Goal: Transaction & Acquisition: Purchase product/service

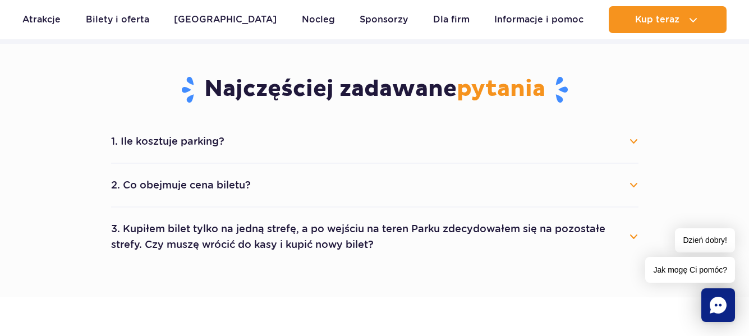
scroll to position [583, 0]
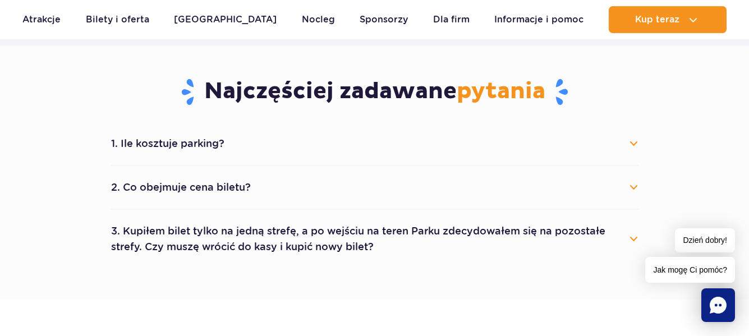
click at [233, 185] on button "2. Co obejmuje cena biletu?" at bounding box center [374, 187] width 527 height 25
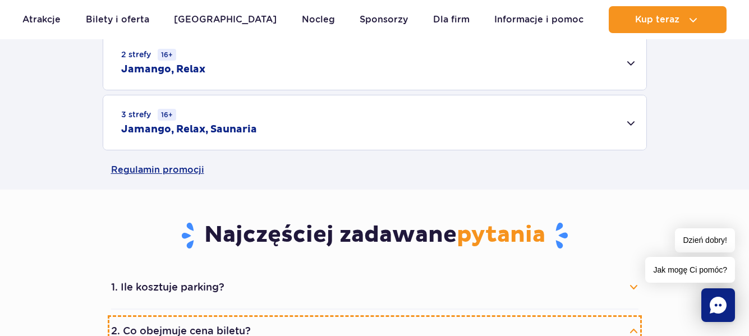
scroll to position [404, 0]
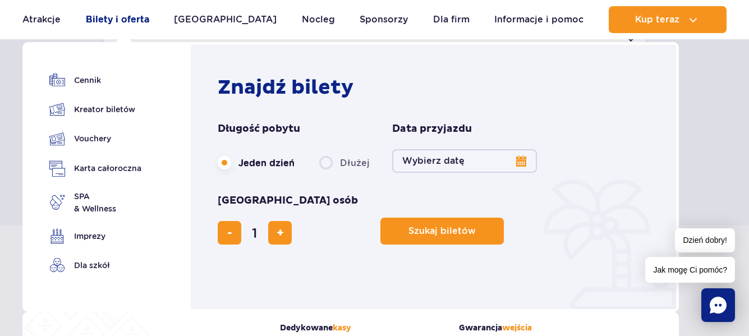
click at [131, 22] on link "Bilety i oferta" at bounding box center [117, 19] width 63 height 27
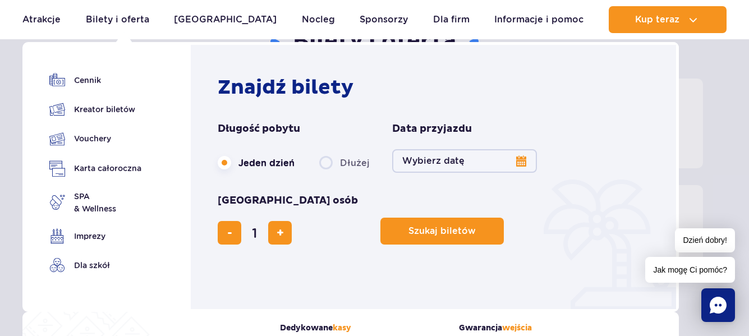
scroll to position [157, 0]
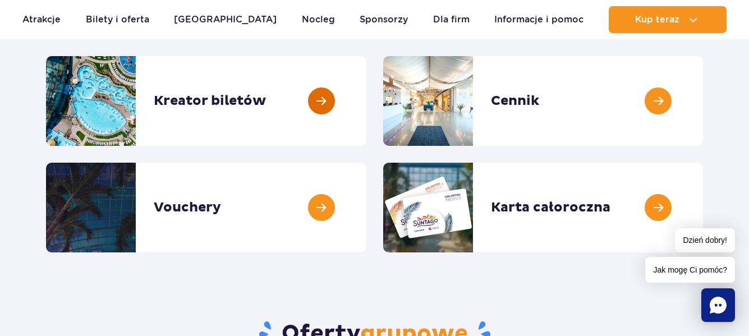
click at [366, 145] on link at bounding box center [366, 101] width 0 height 90
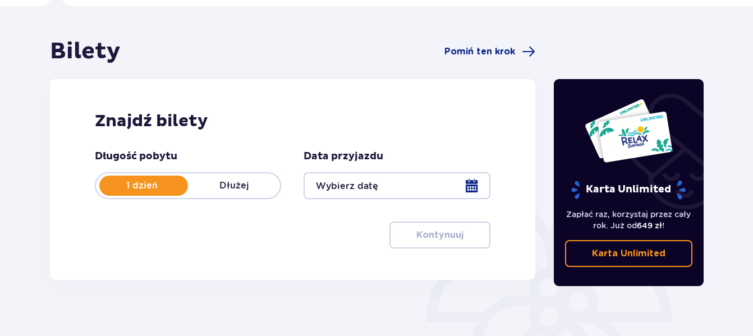
scroll to position [79, 0]
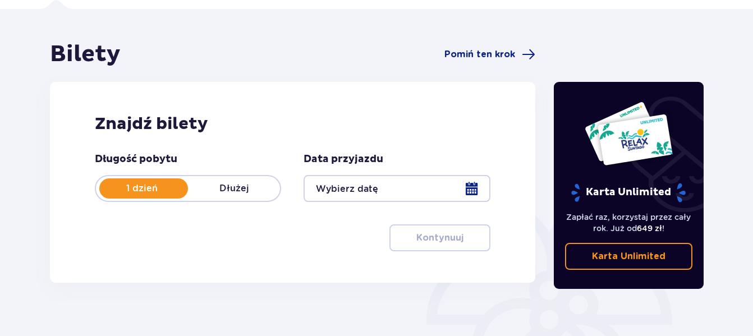
click at [221, 187] on p "Dłużej" at bounding box center [234, 188] width 92 height 12
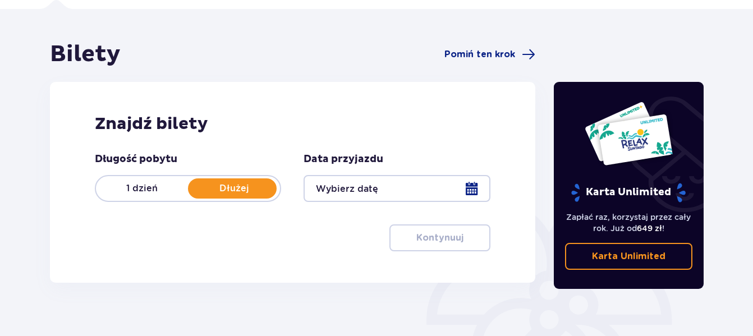
click at [345, 184] on div at bounding box center [396, 188] width 186 height 27
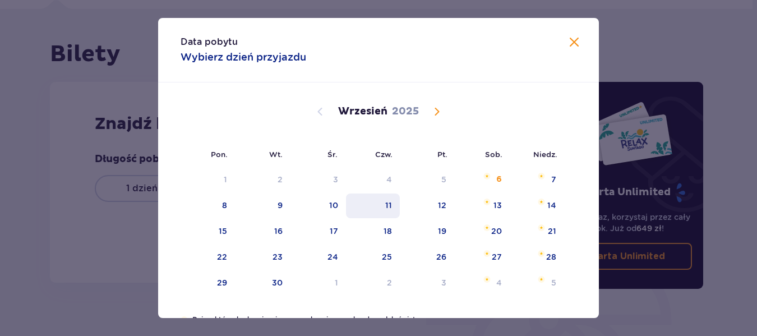
click at [385, 209] on div "11" at bounding box center [388, 205] width 7 height 11
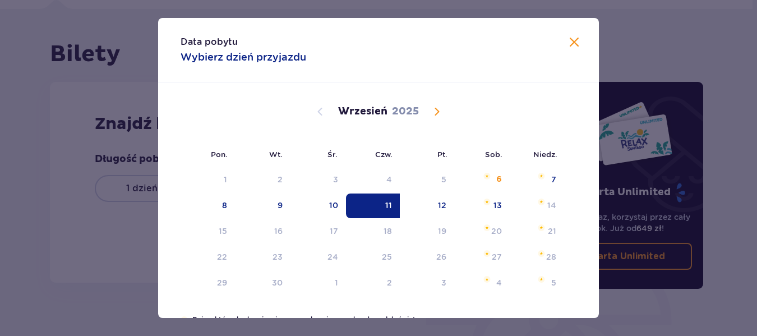
click at [572, 40] on span at bounding box center [574, 42] width 13 height 13
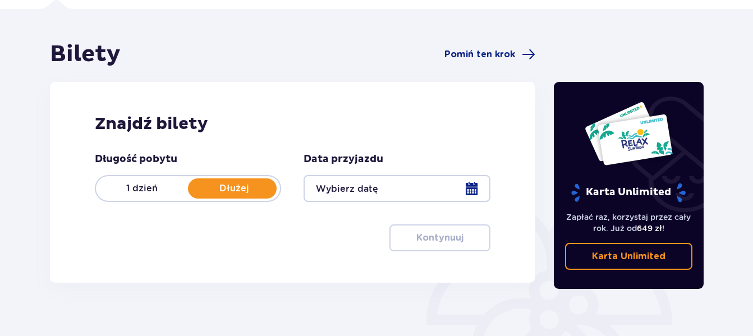
click at [471, 191] on div at bounding box center [396, 188] width 186 height 27
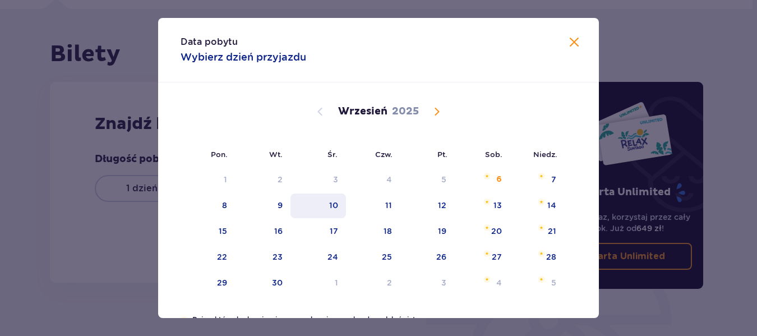
click at [333, 205] on div "10" at bounding box center [333, 205] width 9 height 11
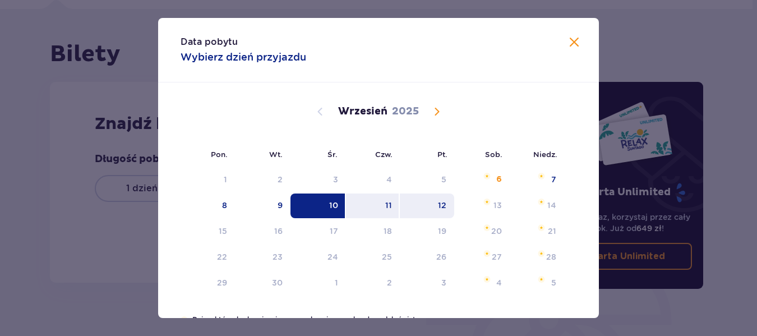
click at [438, 208] on div "12" at bounding box center [442, 205] width 8 height 11
type input "10.09.25 - 12.09.25"
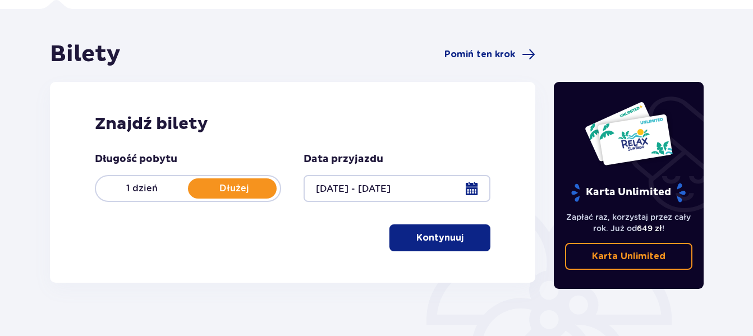
click at [435, 240] on p "Kontynuuj" at bounding box center [439, 238] width 47 height 12
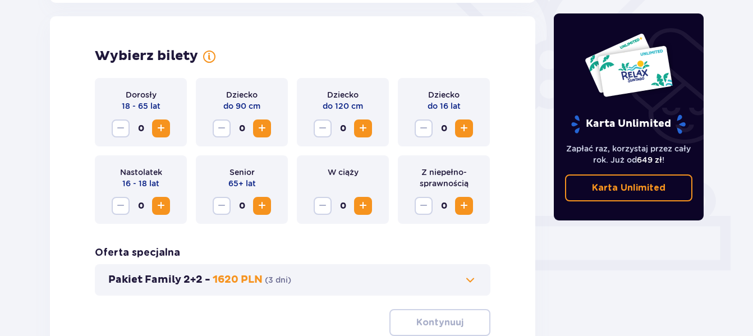
scroll to position [312, 0]
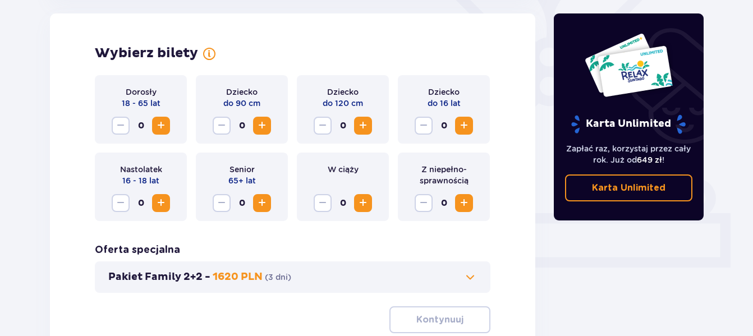
click at [163, 125] on span "Increase" at bounding box center [160, 125] width 13 height 13
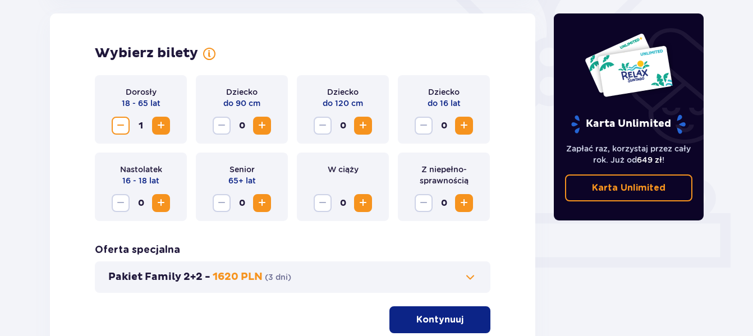
click at [263, 128] on span "Increase" at bounding box center [261, 125] width 13 height 13
click at [221, 126] on span "Decrease" at bounding box center [221, 125] width 13 height 13
click at [364, 127] on span "Increase" at bounding box center [362, 125] width 13 height 13
click at [537, 283] on div "Bilety Pomiń ten krok Znajdź bilety Długość pobytu 1 dzień Dłużej Data przyjazd…" at bounding box center [292, 86] width 503 height 558
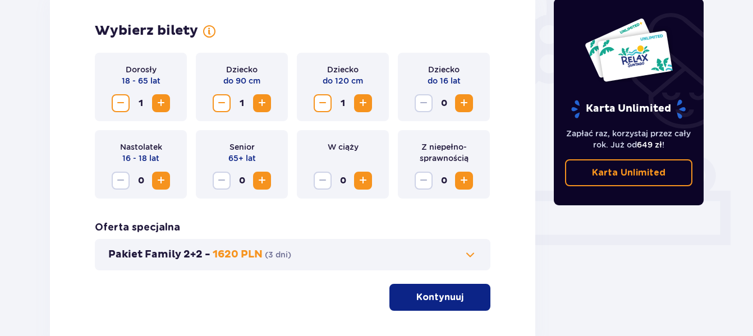
scroll to position [357, 0]
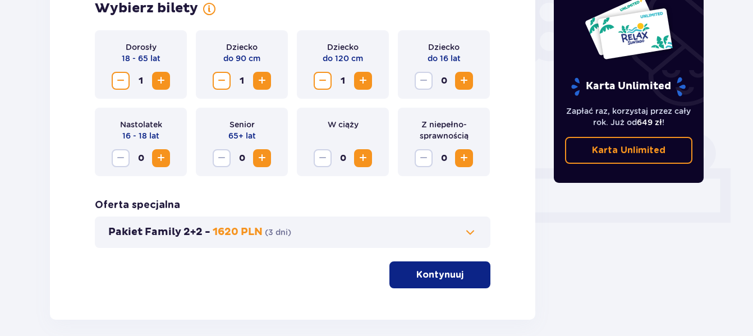
click at [439, 275] on p "Kontynuuj" at bounding box center [439, 275] width 47 height 12
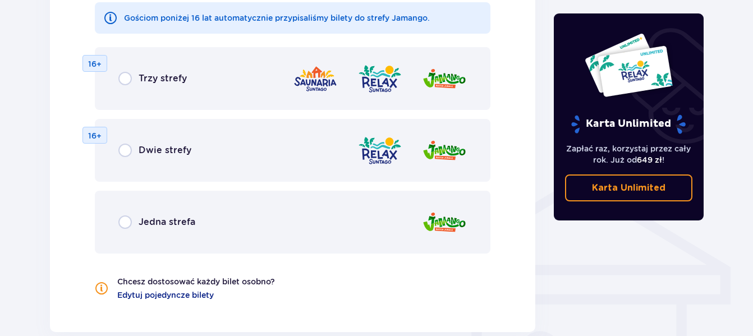
scroll to position [712, 0]
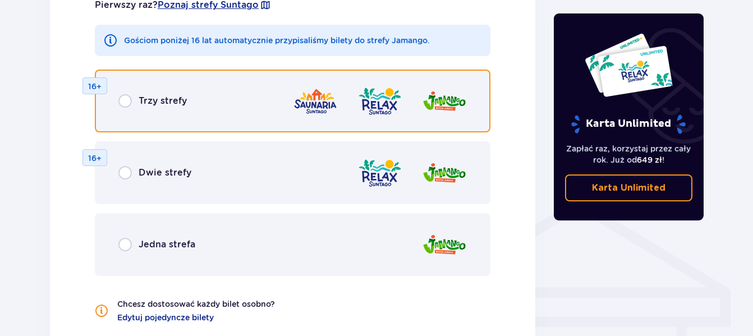
click at [126, 102] on input "radio" at bounding box center [124, 100] width 13 height 13
radio input "true"
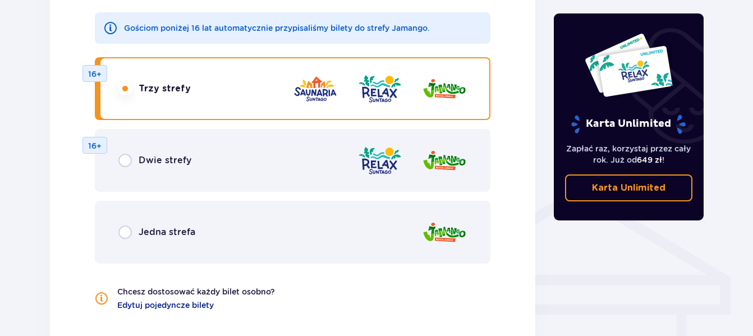
scroll to position [739, 0]
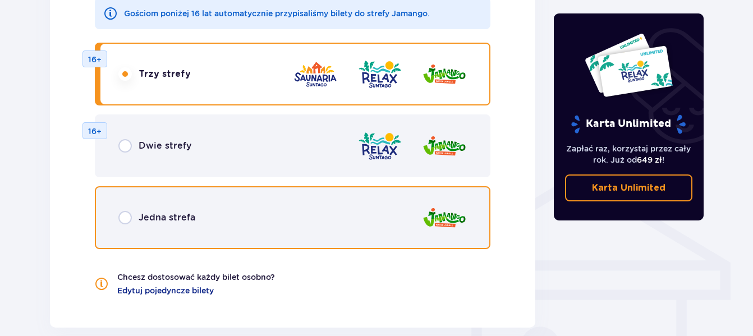
click at [126, 217] on input "radio" at bounding box center [124, 217] width 13 height 13
radio input "true"
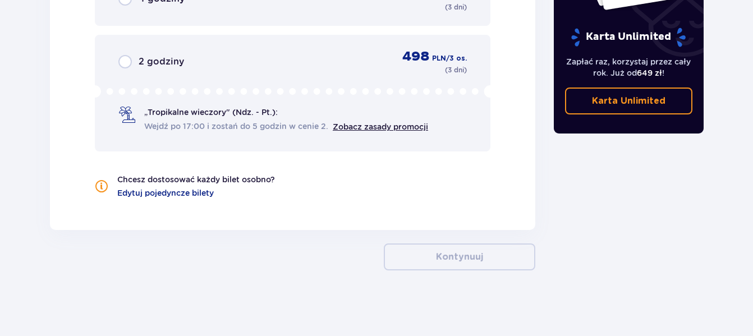
scroll to position [1235, 0]
